Goal: Transaction & Acquisition: Register for event/course

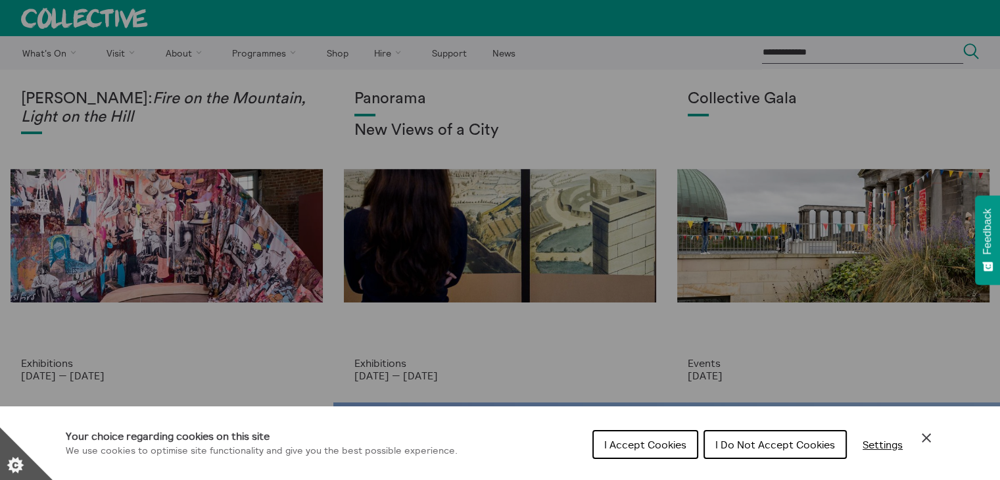
click at [766, 440] on span "I Do Not Accept Cookies" at bounding box center [775, 444] width 120 height 13
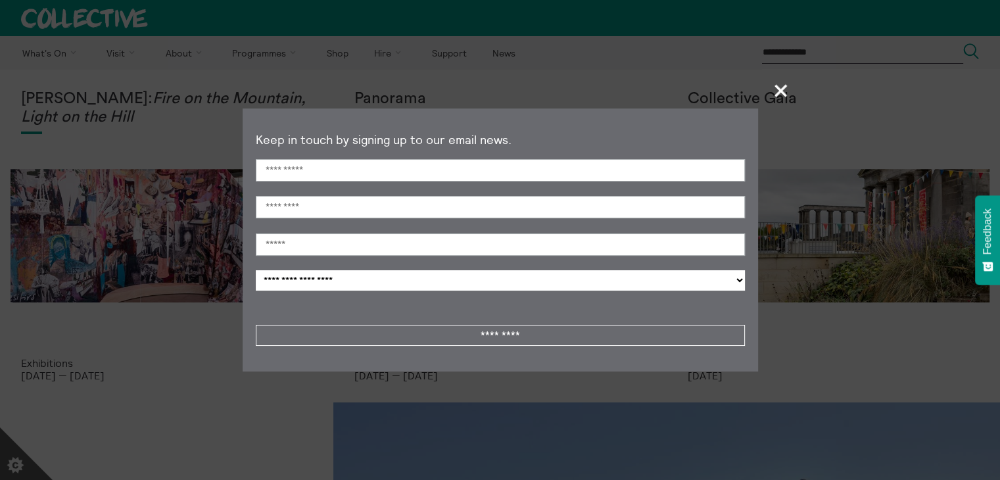
click at [780, 85] on span "+" at bounding box center [781, 90] width 39 height 39
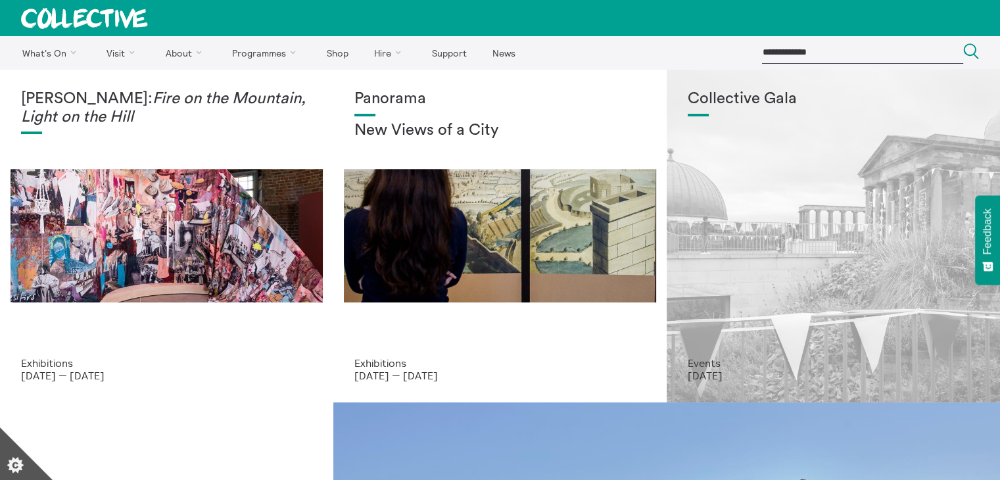
click at [799, 263] on div "Collective Gala" at bounding box center [833, 223] width 291 height 267
click at [770, 225] on div "Collective Gala" at bounding box center [833, 223] width 291 height 267
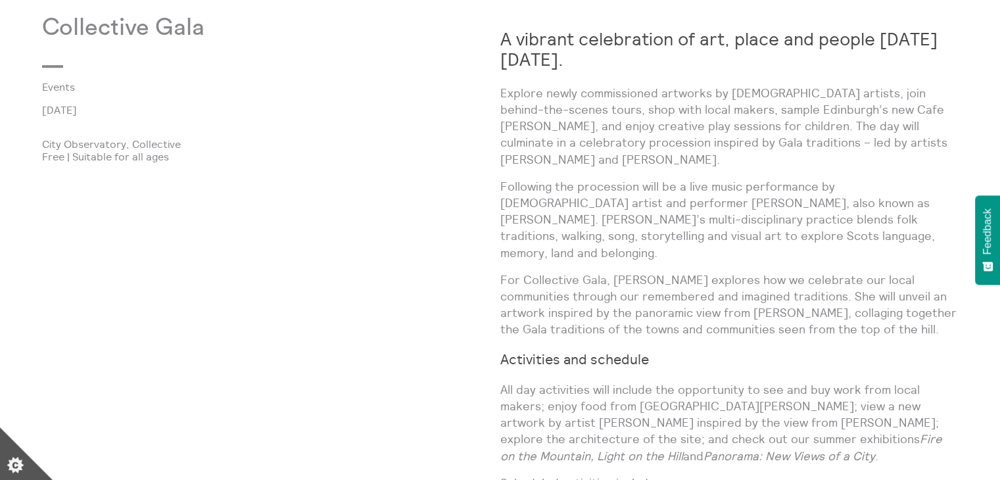
scroll to position [676, 0]
